Goal: Find specific page/section: Find specific page/section

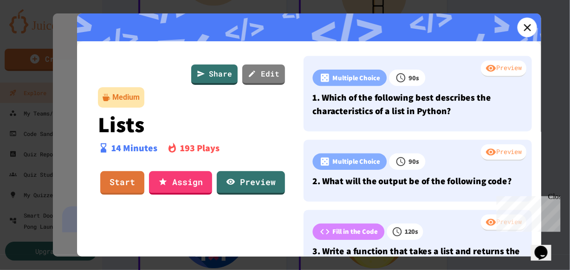
click at [524, 25] on icon at bounding box center [526, 27] width 7 height 7
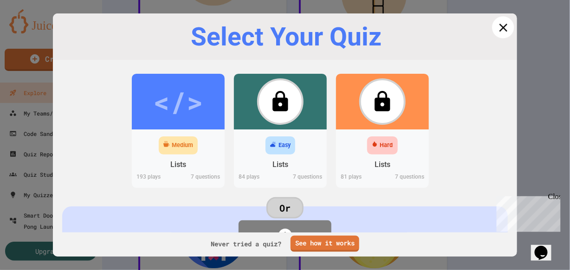
click at [499, 27] on icon at bounding box center [503, 27] width 8 height 8
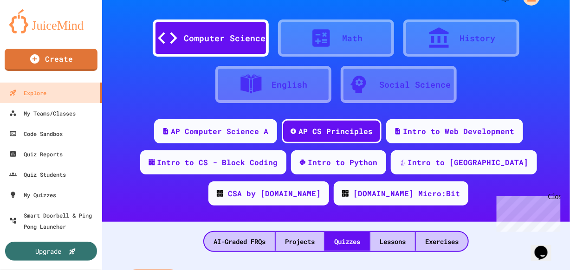
scroll to position [42, 0]
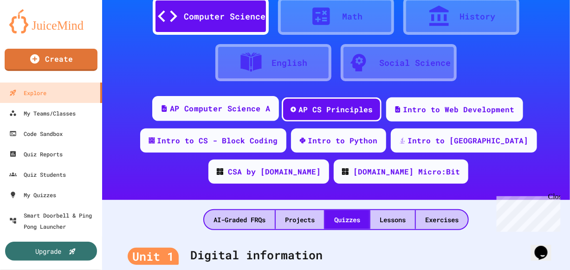
click at [243, 114] on div "AP Computer Science A" at bounding box center [215, 108] width 127 height 25
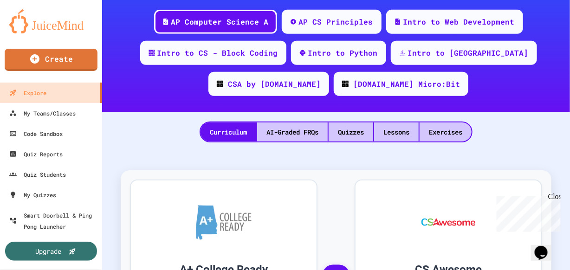
scroll to position [126, 0]
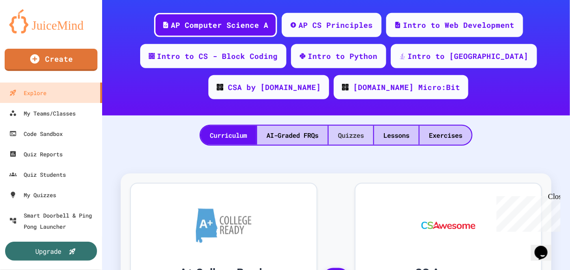
click at [347, 131] on div "Quizzes" at bounding box center [350, 135] width 45 height 19
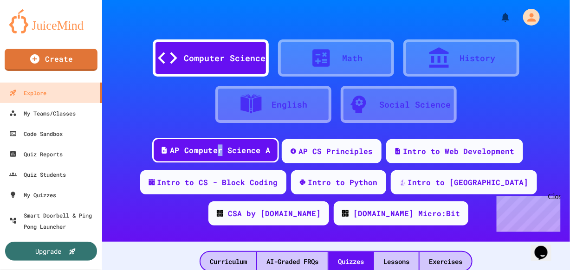
click at [222, 150] on div "AP Computer Science A" at bounding box center [220, 151] width 100 height 12
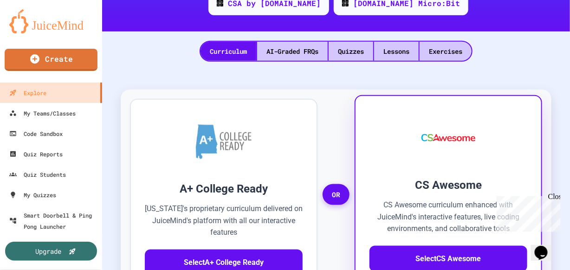
scroll to position [211, 0]
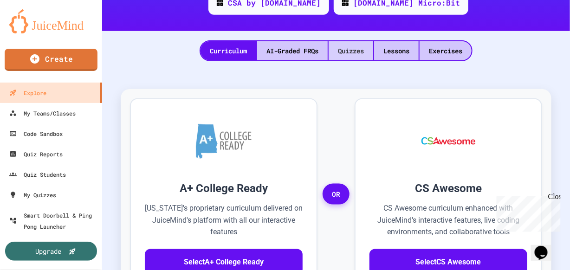
click at [348, 54] on div "Quizzes" at bounding box center [350, 50] width 45 height 19
